Goal: Check status: Check status

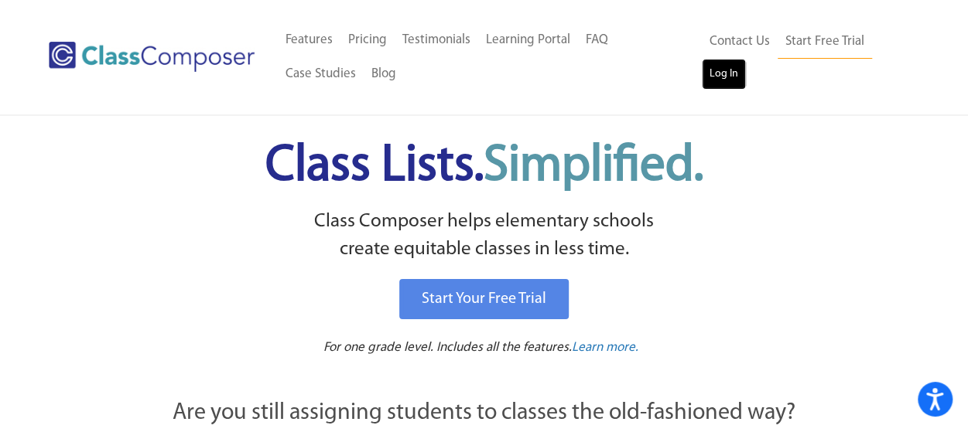
click at [719, 81] on link "Log In" at bounding box center [724, 74] width 44 height 31
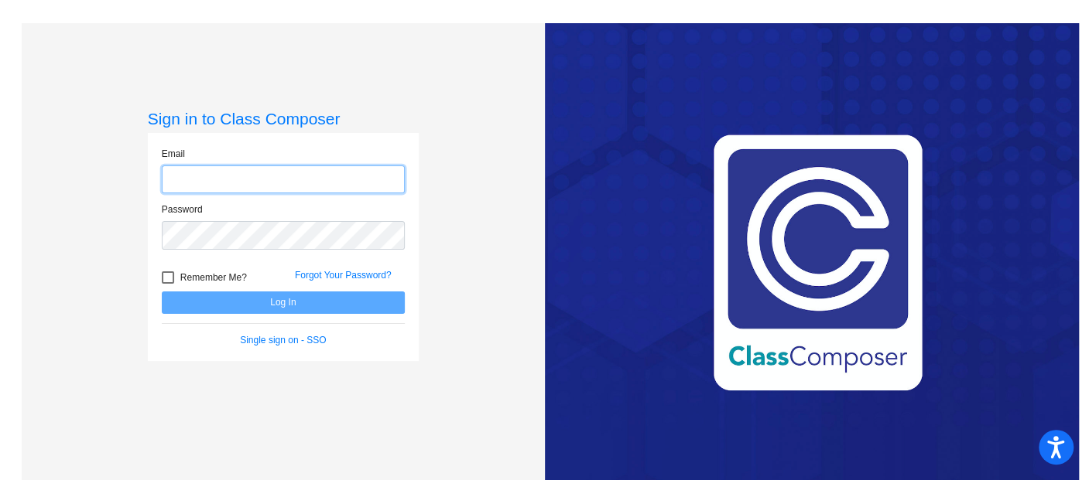
type input "JULIE_thornes@UPLAND.K12.CA.US"
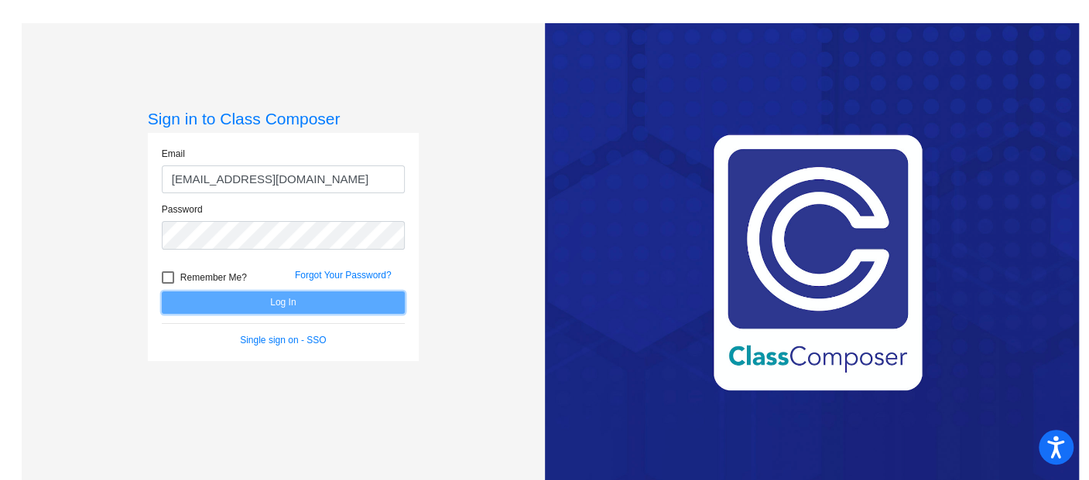
click at [280, 306] on button "Log In" at bounding box center [283, 303] width 243 height 22
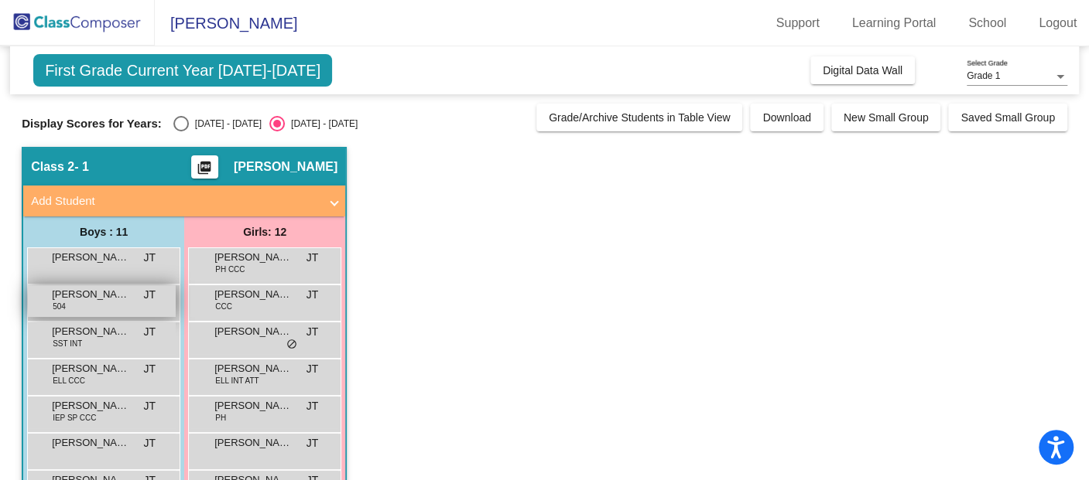
click at [91, 309] on div "Chase Richards 504 JT lock do_not_disturb_alt" at bounding box center [102, 301] width 148 height 32
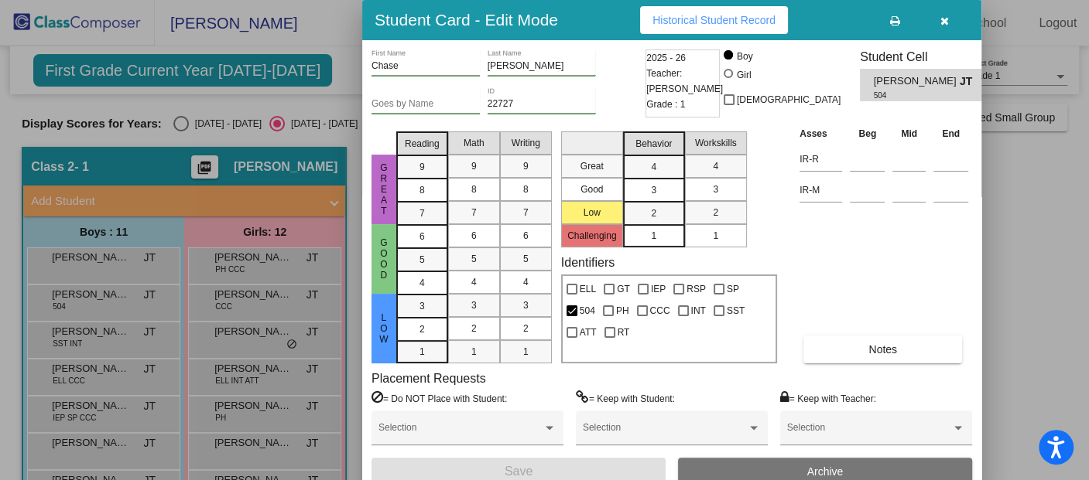
drag, startPoint x: 1086, startPoint y: 154, endPoint x: 1087, endPoint y: 258, distance: 103.7
click at [1087, 258] on div at bounding box center [544, 240] width 1089 height 480
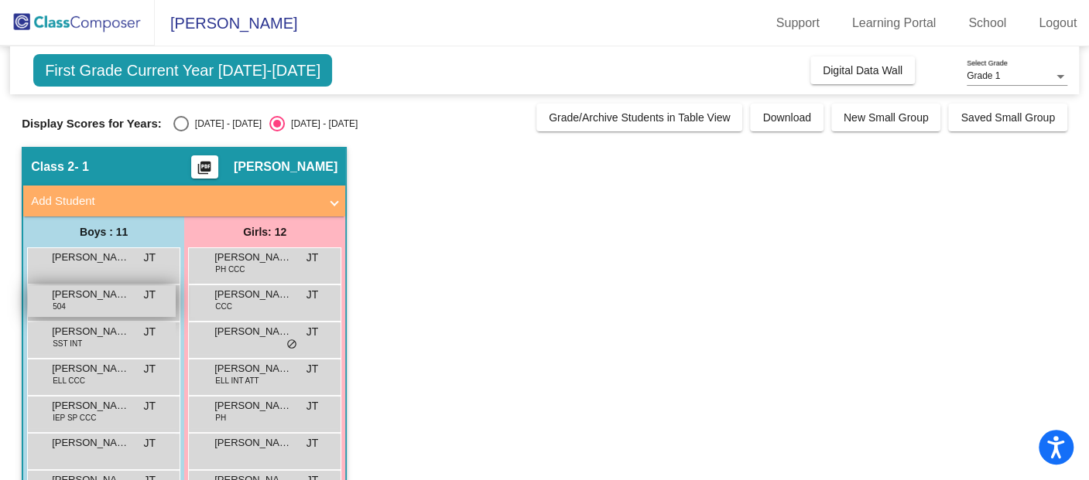
click at [109, 290] on span "Chase Richards" at bounding box center [90, 294] width 77 height 15
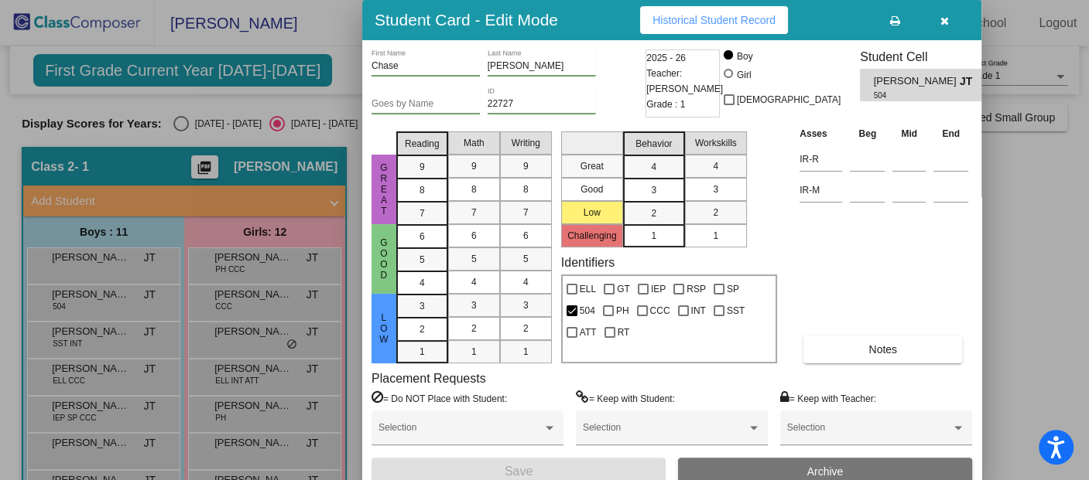
click at [944, 272] on div "Asses Beg Mid End IR-R IR-M Notes" at bounding box center [883, 244] width 176 height 238
click at [897, 226] on div "Asses Beg Mid End IR-R IR-M Notes" at bounding box center [883, 244] width 176 height 238
click at [755, 19] on span "Historical Student Record" at bounding box center [713, 20] width 123 height 12
click at [944, 16] on icon "button" at bounding box center [944, 20] width 9 height 11
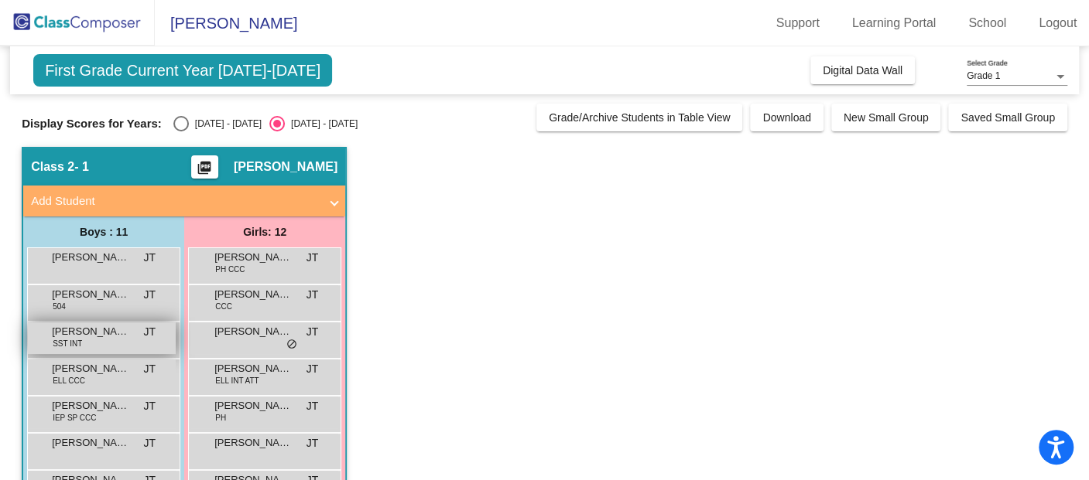
click at [99, 340] on div "Hussein El Kanawati SST INT JT lock do_not_disturb_alt" at bounding box center [102, 339] width 148 height 32
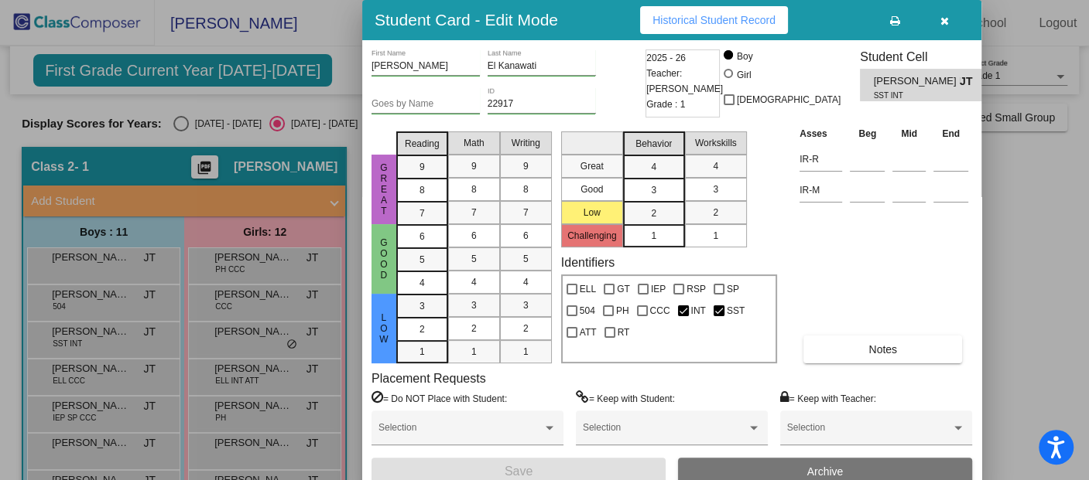
click at [747, 20] on span "Historical Student Record" at bounding box center [713, 20] width 123 height 12
click at [949, 18] on button "button" at bounding box center [944, 20] width 50 height 28
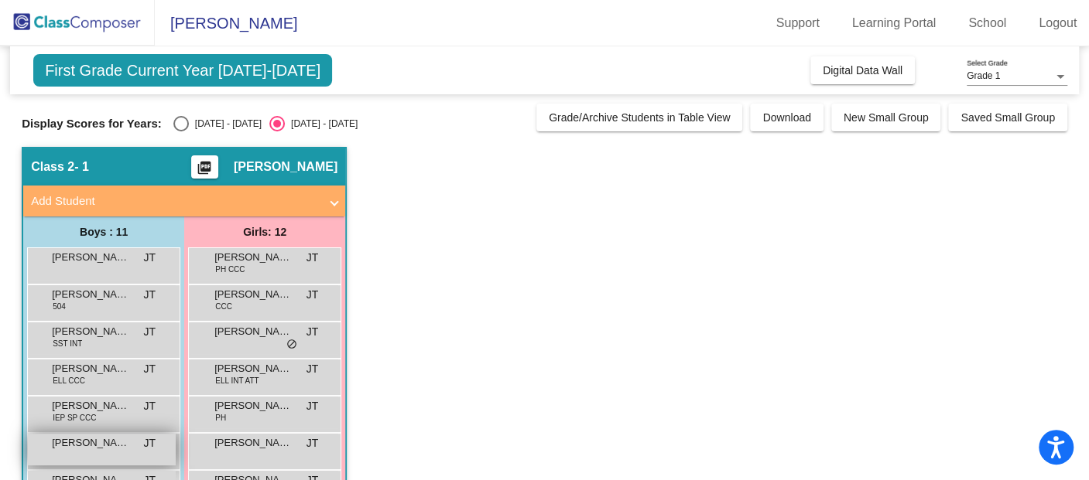
click at [113, 443] on span "Kainoa Kolowena" at bounding box center [90, 443] width 77 height 15
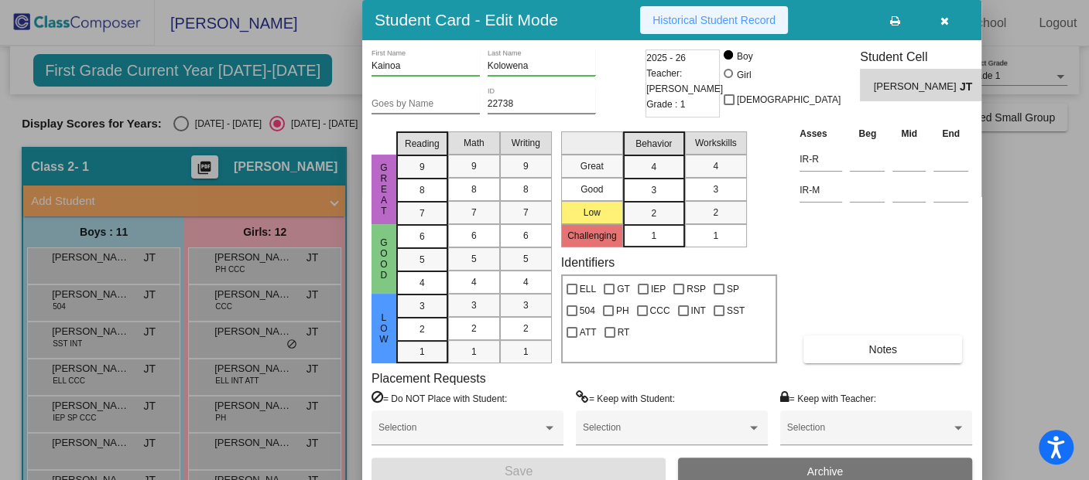
click at [739, 15] on span "Historical Student Record" at bounding box center [713, 20] width 123 height 12
